Goal: Task Accomplishment & Management: Complete application form

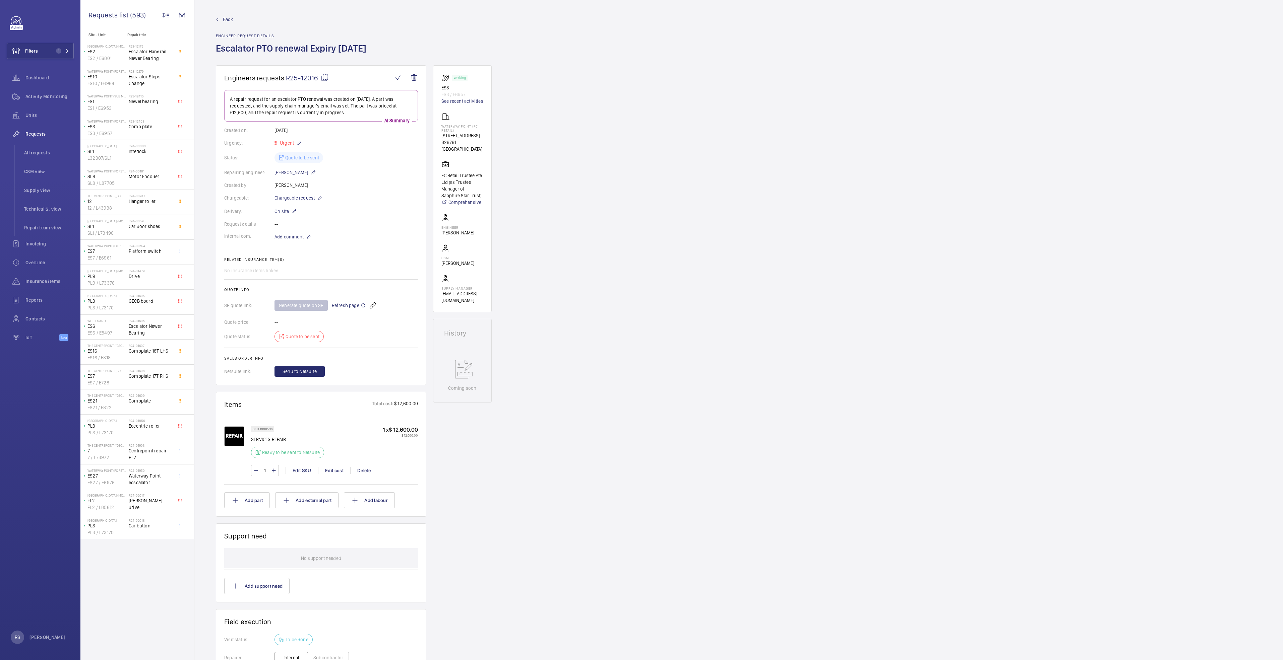
click at [218, 17] on link "Back" at bounding box center [293, 19] width 154 height 7
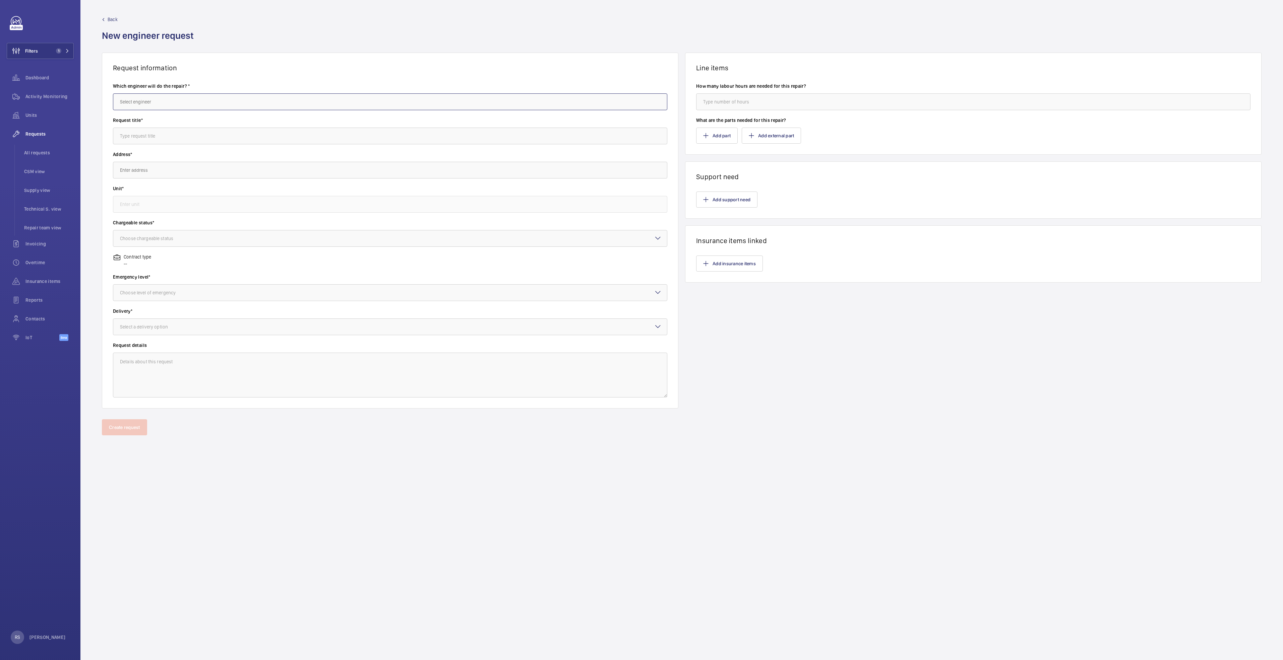
click at [248, 104] on input "text" at bounding box center [390, 101] width 554 height 17
click at [197, 141] on mat-option "[PERSON_NAME]" at bounding box center [390, 138] width 554 height 16
type input "[PERSON_NAME]"
click at [194, 141] on input "text" at bounding box center [390, 136] width 554 height 17
type input "[GEOGRAPHIC_DATA] - Escalator PTO renewal for 8 unit of Sub MC"
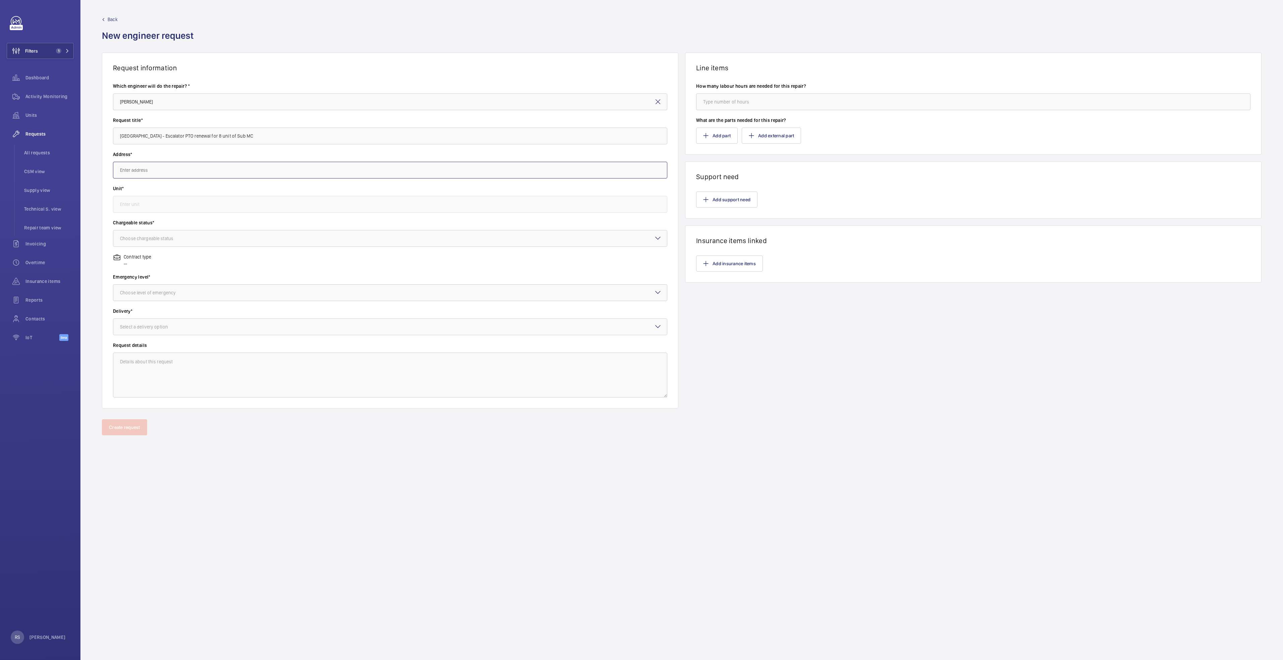
click at [178, 165] on input "text" at bounding box center [390, 170] width 554 height 17
click at [190, 206] on span "[GEOGRAPHIC_DATA] (Sub MC) [STREET_ADDRESS]" at bounding box center [171, 206] width 102 height 7
type input "[GEOGRAPHIC_DATA] (Sub MC) [STREET_ADDRESS]"
click at [190, 206] on input "text" at bounding box center [390, 204] width 554 height 17
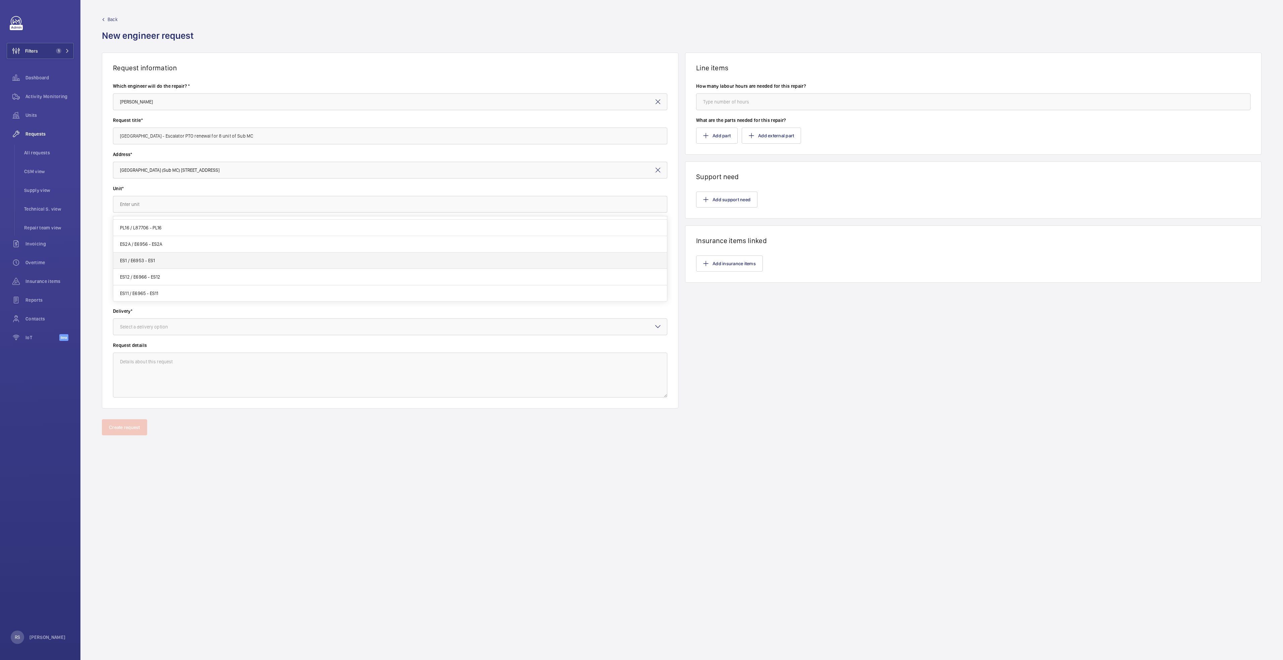
click at [146, 259] on span "ES1 / E6953 - ES1" at bounding box center [137, 260] width 35 height 7
type input "ES1 / E6953 - ES1"
click at [159, 246] on div at bounding box center [390, 239] width 554 height 16
click at [151, 273] on span "Non chargeable" at bounding box center [390, 275] width 540 height 7
click at [165, 239] on div "× Non chargeable" at bounding box center [144, 238] width 49 height 7
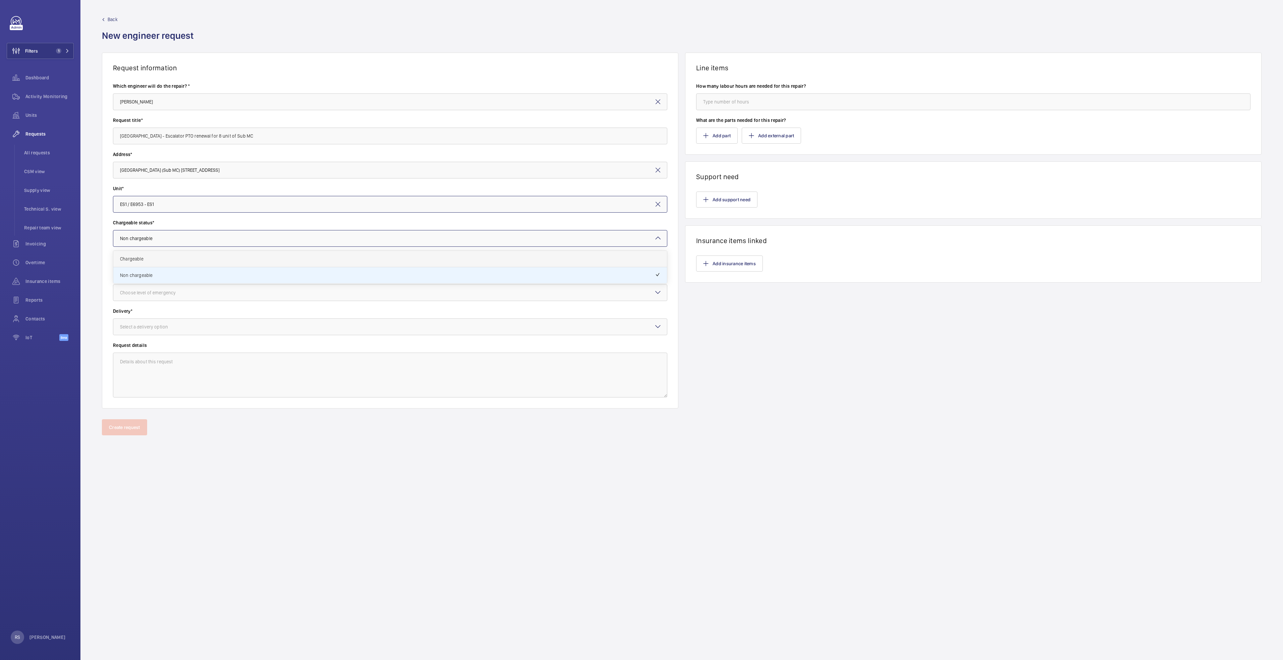
click at [156, 263] on div "Chargeable" at bounding box center [390, 259] width 554 height 16
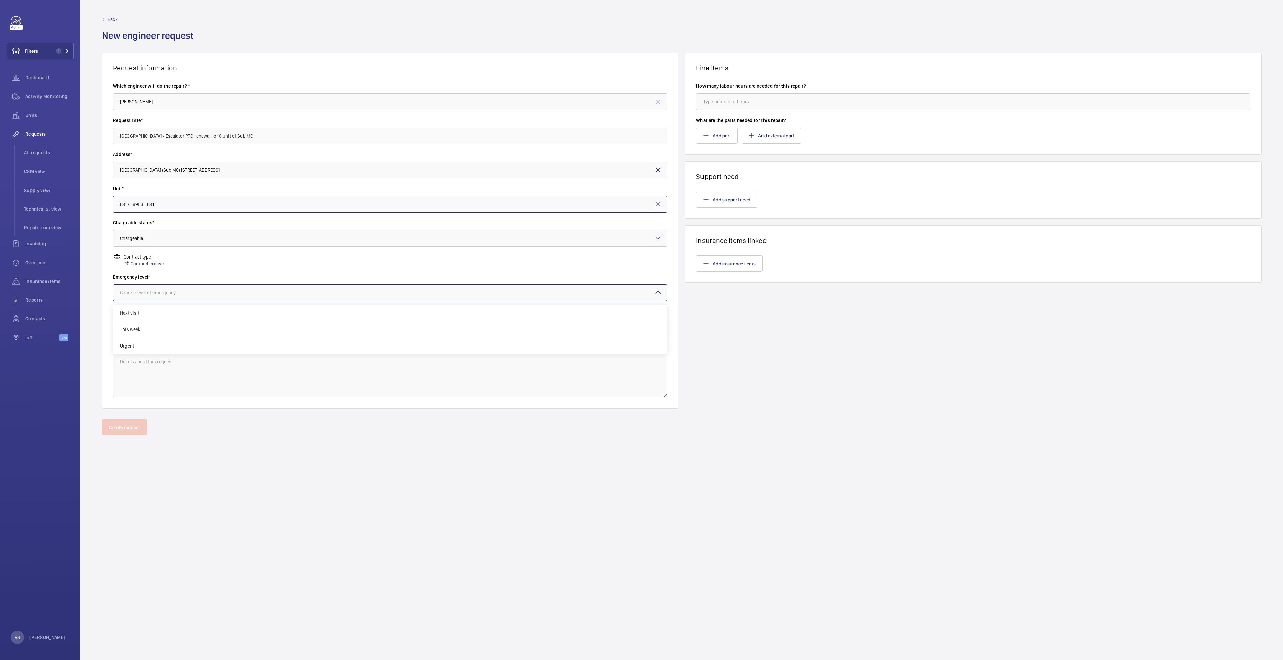
click at [161, 294] on div "Choose level of emergency" at bounding box center [156, 293] width 72 height 7
click at [154, 342] on div "Urgent" at bounding box center [390, 346] width 554 height 16
click at [156, 324] on div "Select a delivery option" at bounding box center [152, 327] width 65 height 7
click at [153, 363] on span "On site" at bounding box center [390, 364] width 540 height 7
click at [706, 138] on mat-icon "button" at bounding box center [705, 135] width 5 height 5
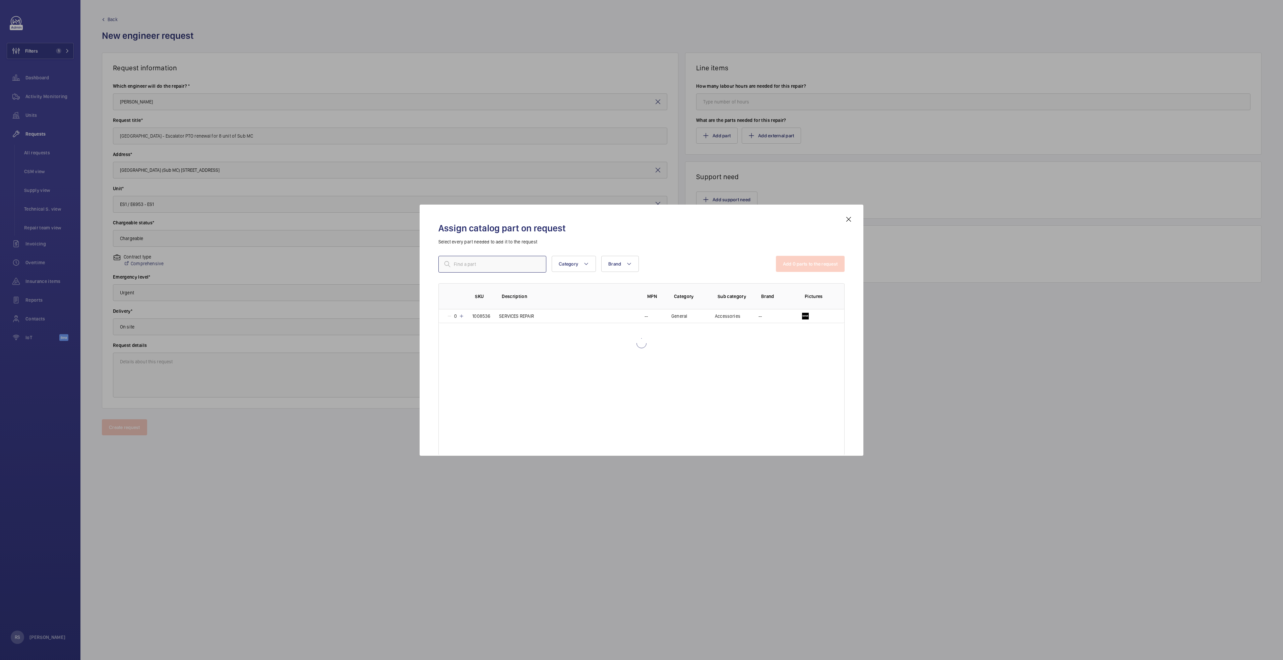
click at [461, 264] on input "text" at bounding box center [492, 264] width 108 height 17
type input "repair"
click at [460, 315] on mat-icon at bounding box center [461, 316] width 5 height 5
click at [814, 267] on button "Add 1 parts to the request" at bounding box center [811, 264] width 68 height 16
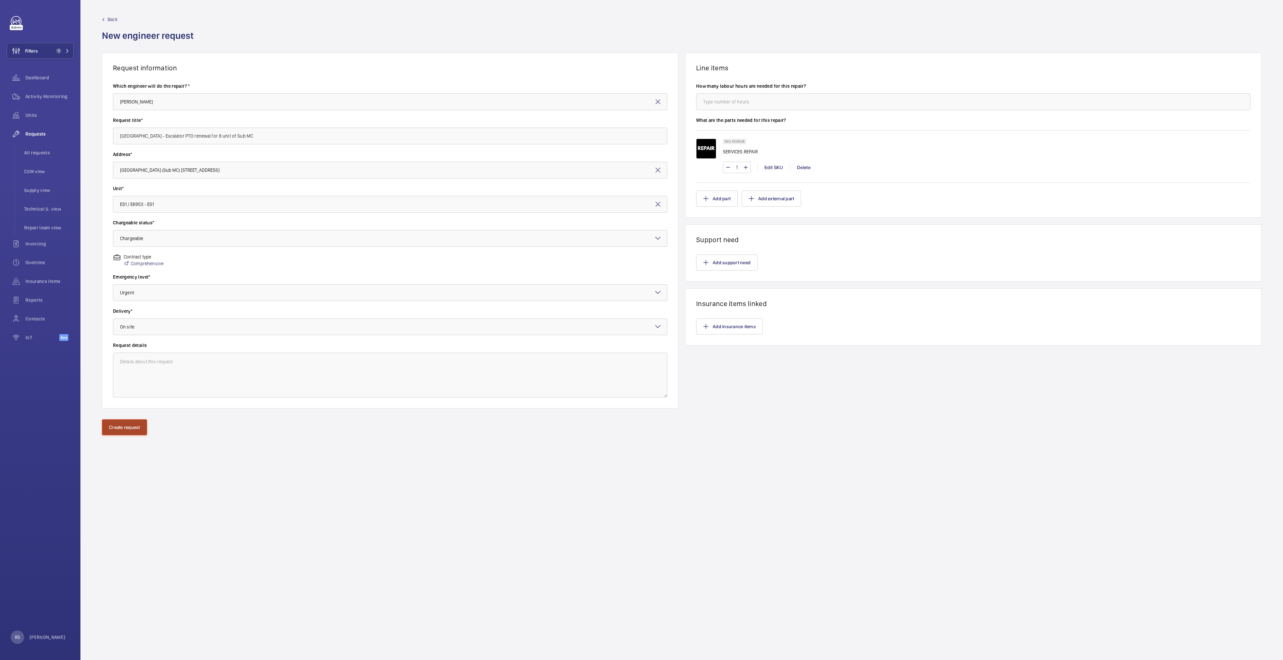
click at [123, 428] on button "Create request" at bounding box center [124, 428] width 45 height 16
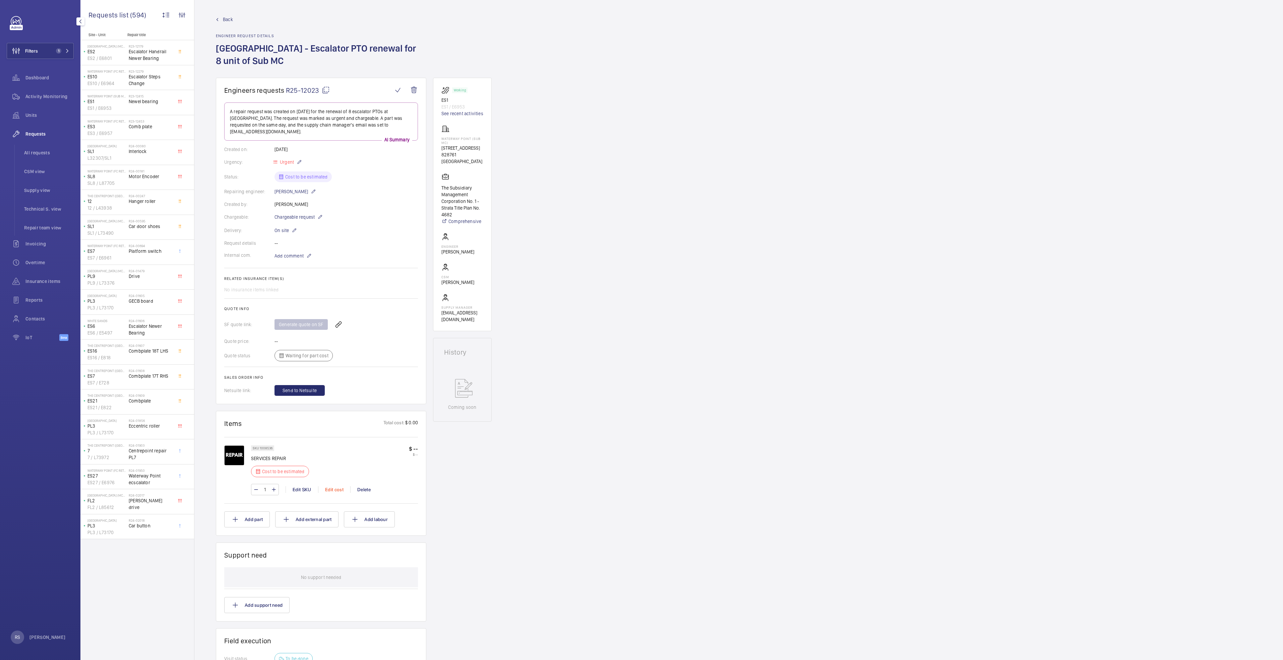
click at [335, 491] on div "Edit cost" at bounding box center [334, 490] width 32 height 7
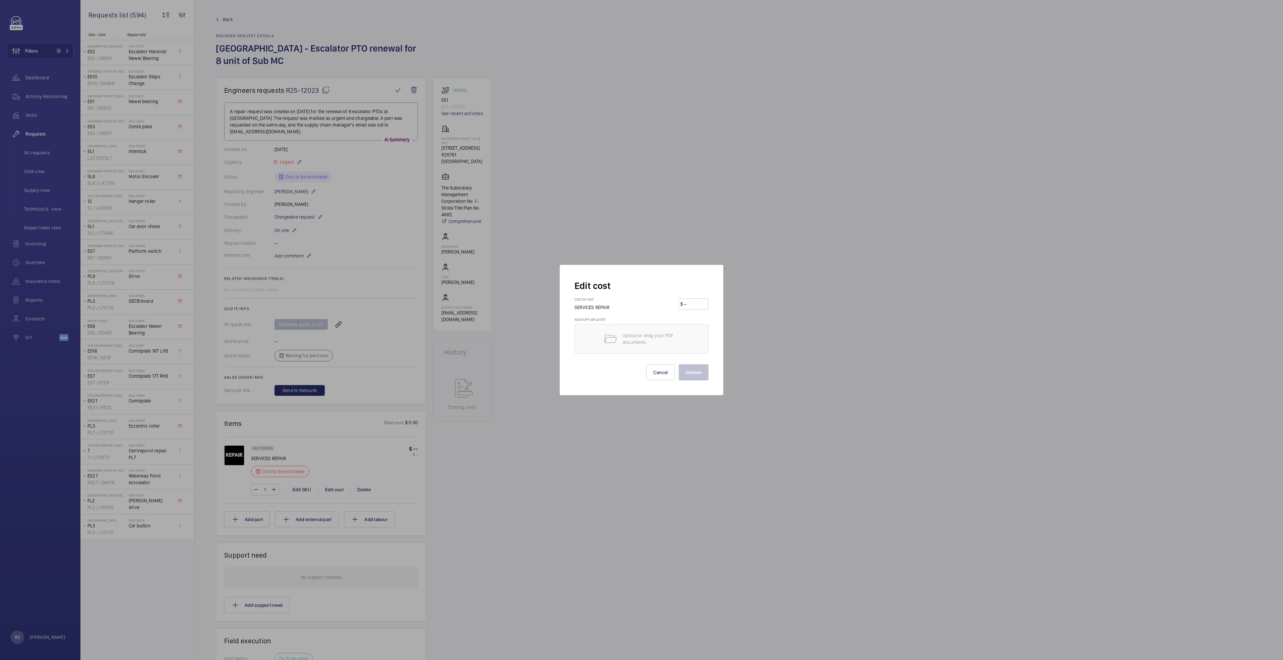
click at [691, 301] on input "number" at bounding box center [694, 304] width 23 height 11
type input "5600"
click at [700, 372] on button "Validate" at bounding box center [694, 373] width 30 height 16
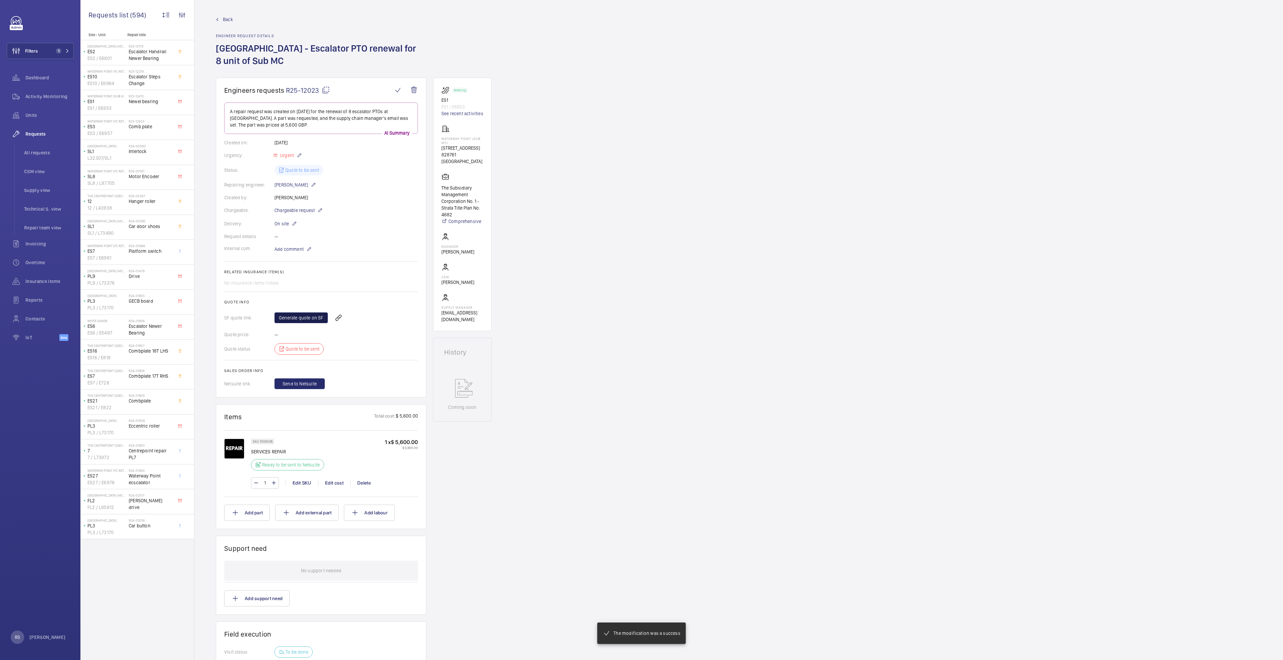
click at [295, 315] on link "Generate quote on SF" at bounding box center [300, 318] width 53 height 11
